Goal: Communication & Community: Connect with others

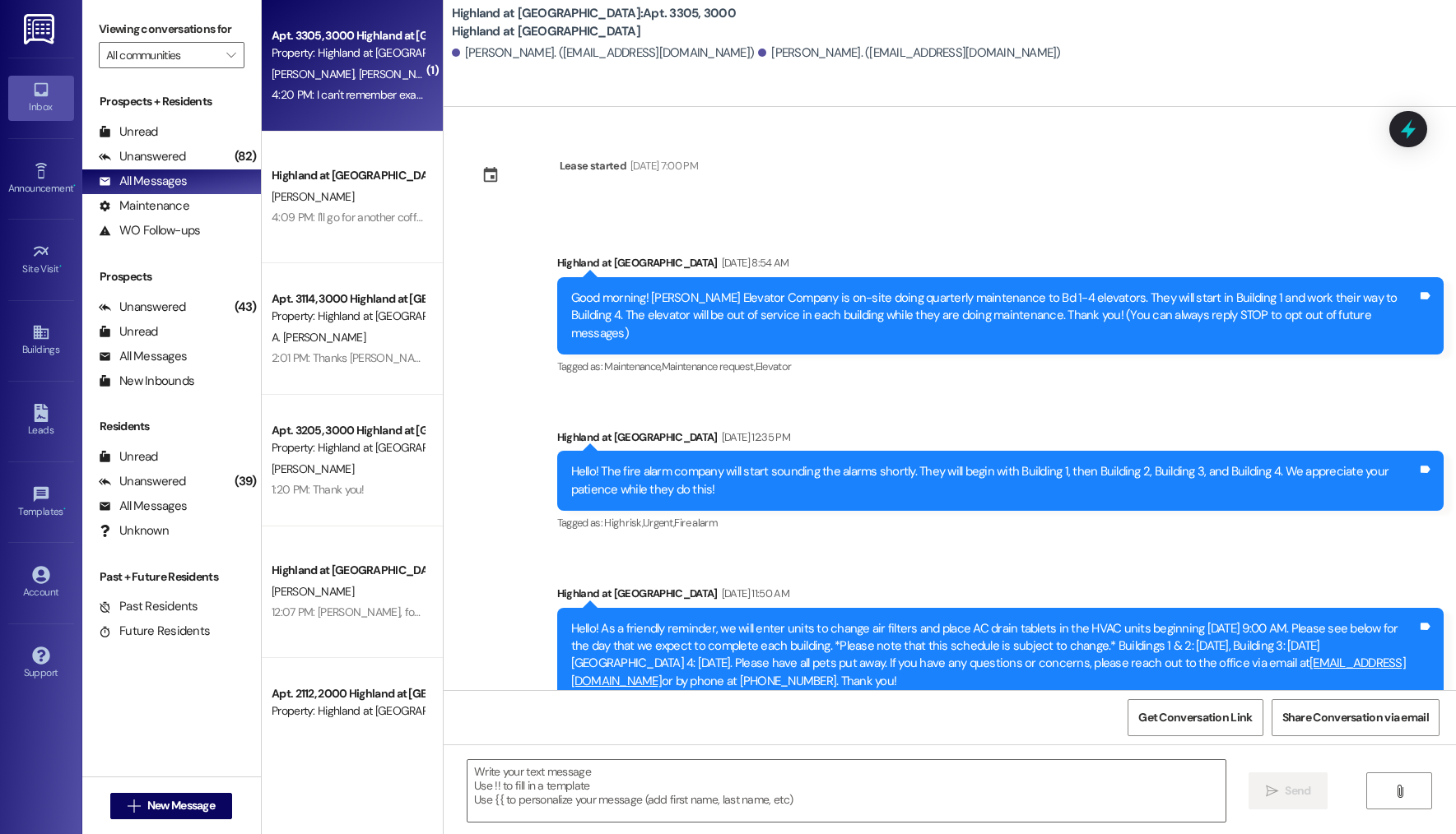
scroll to position [1568, 0]
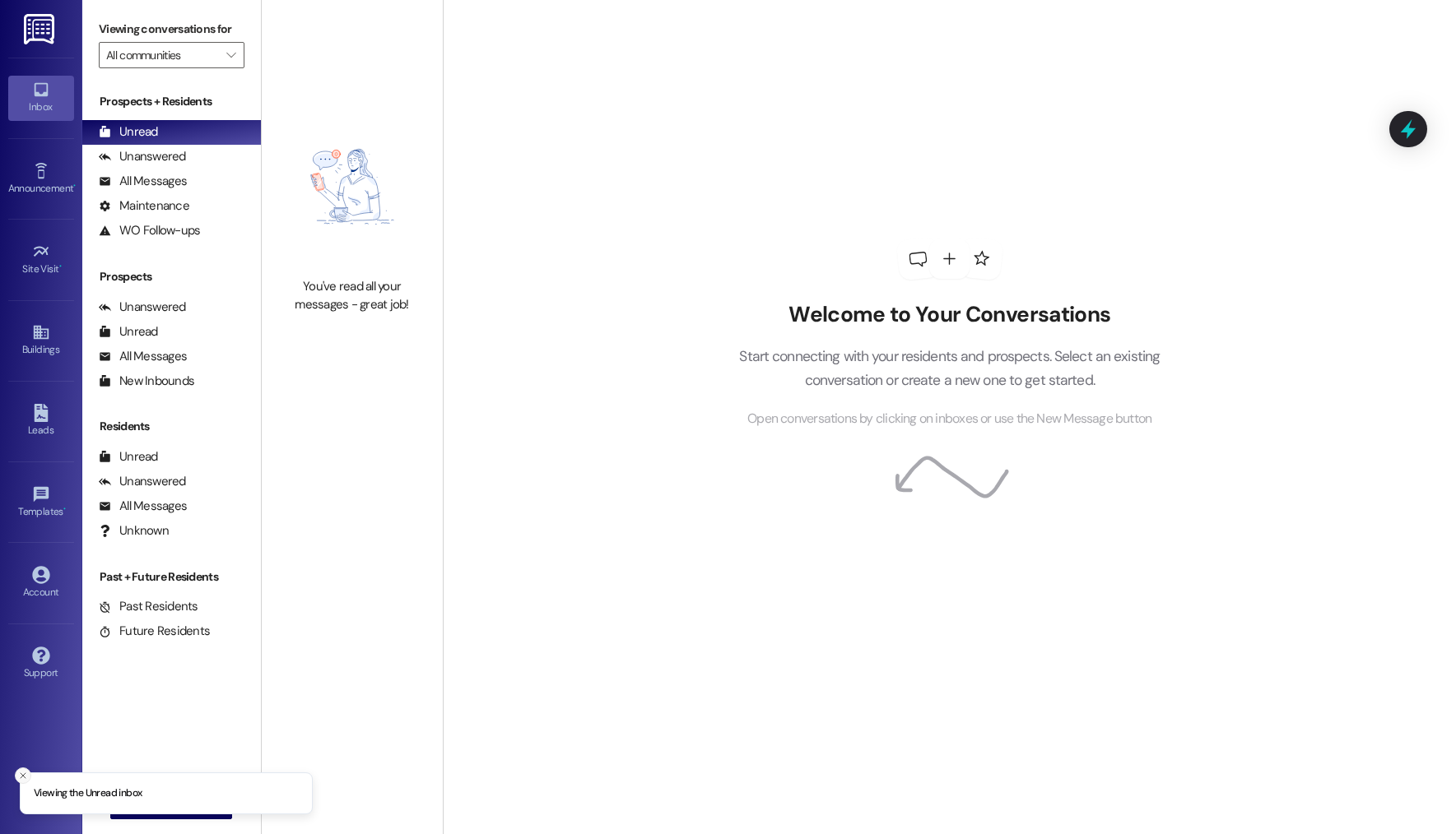
click at [25, 778] on line "Close toast" at bounding box center [23, 776] width 5 height 5
click at [170, 805] on span "New Message" at bounding box center [181, 806] width 68 height 17
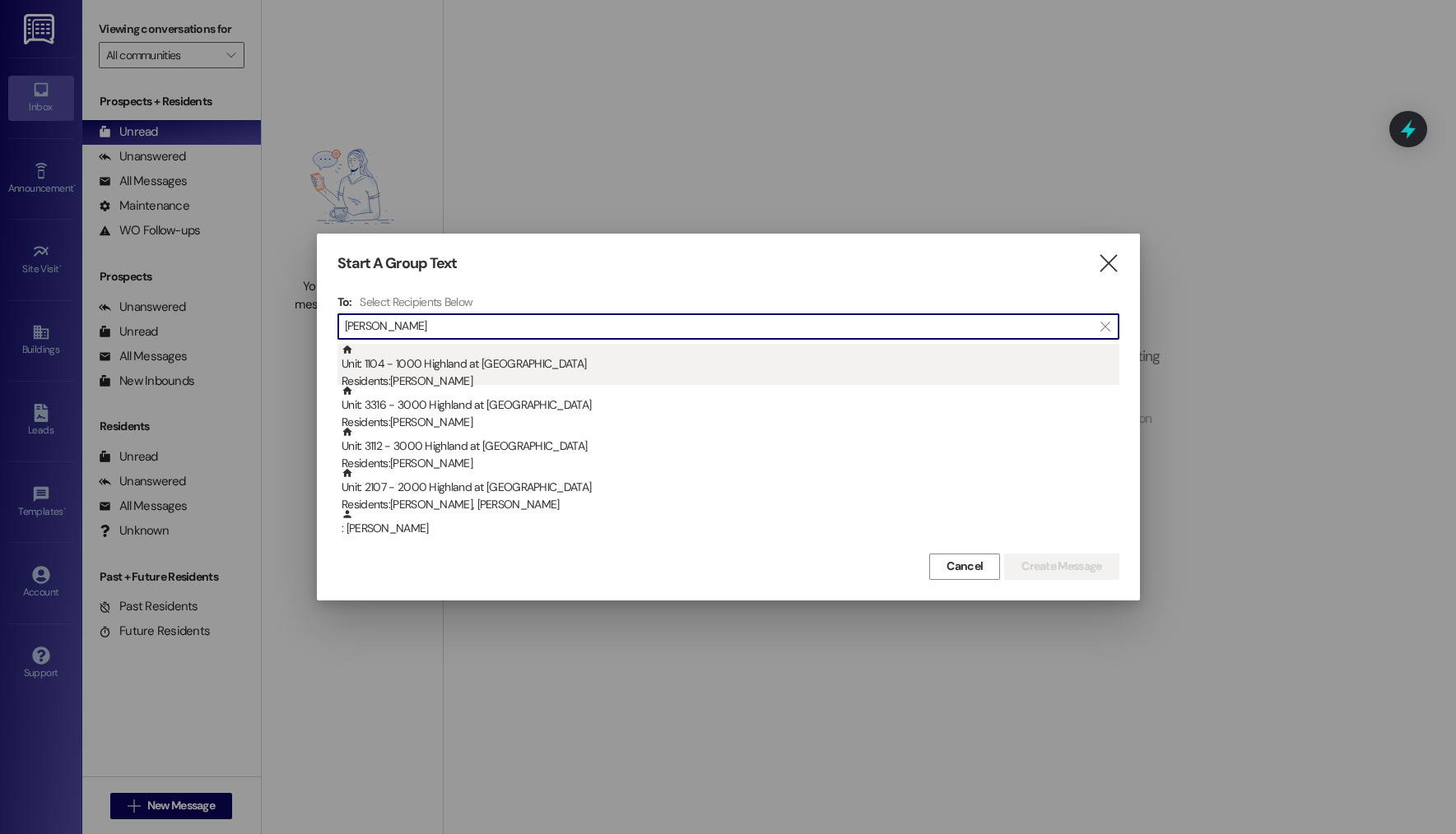
type input "jose"
click at [514, 375] on div "Residents: Josef Saway" at bounding box center [730, 382] width 778 height 17
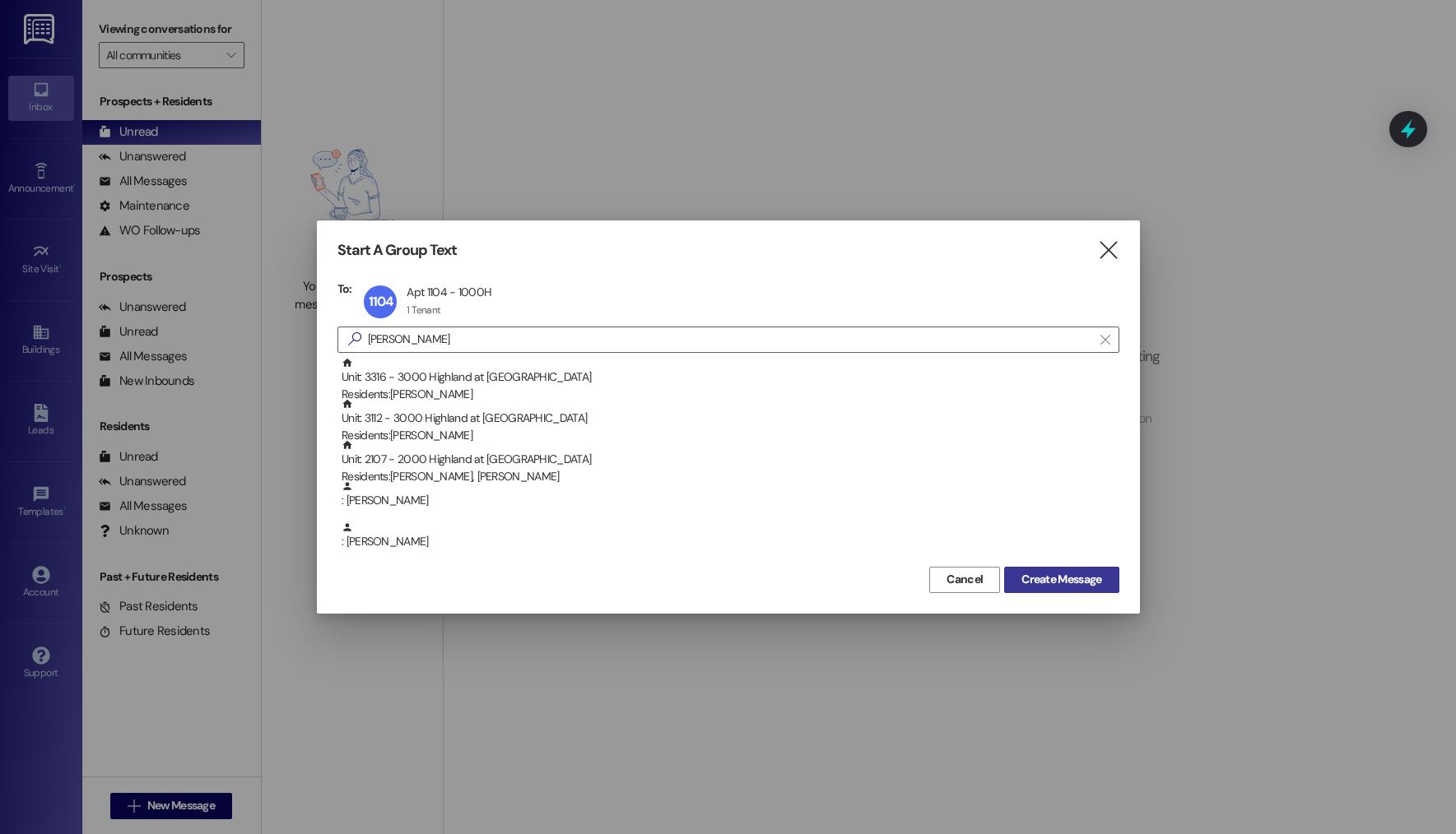
click at [1063, 584] on span "Create Message" at bounding box center [1061, 580] width 79 height 17
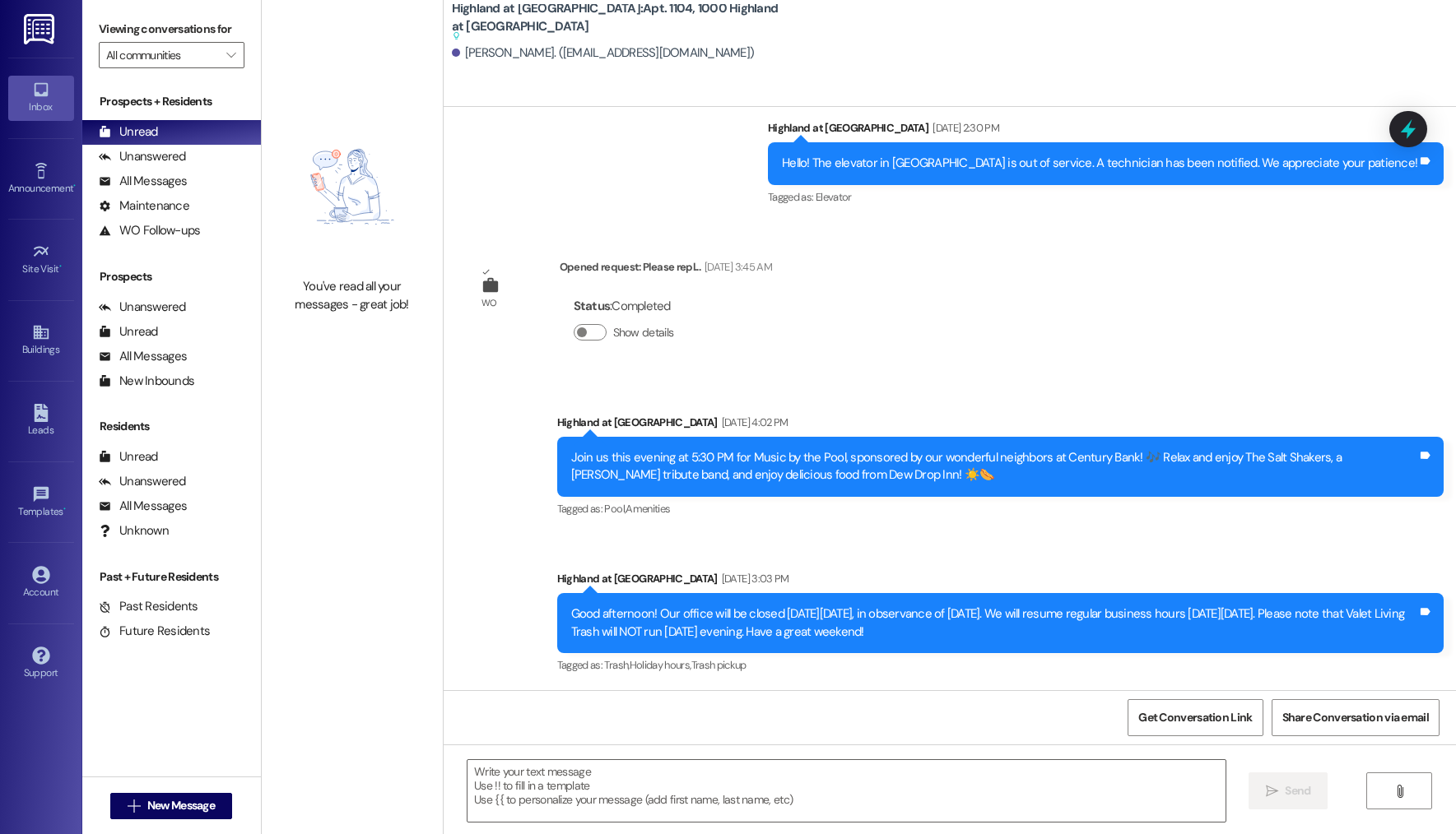
scroll to position [6438, 0]
